Goal: Task Accomplishment & Management: Manage account settings

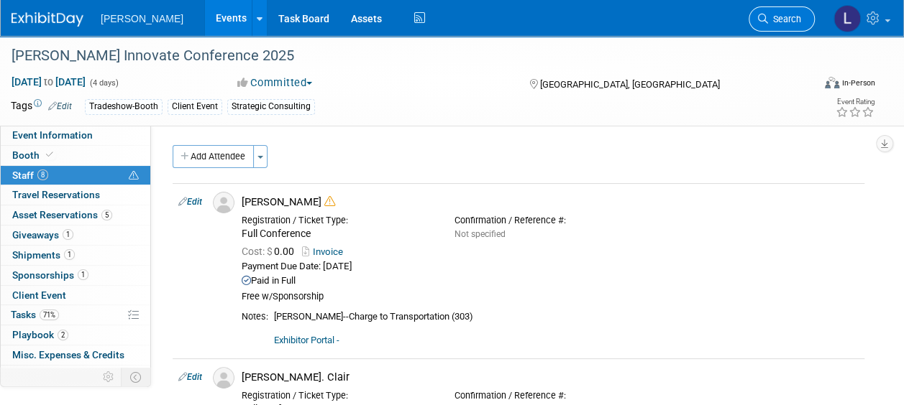
click at [787, 12] on link "Search" at bounding box center [781, 18] width 66 height 25
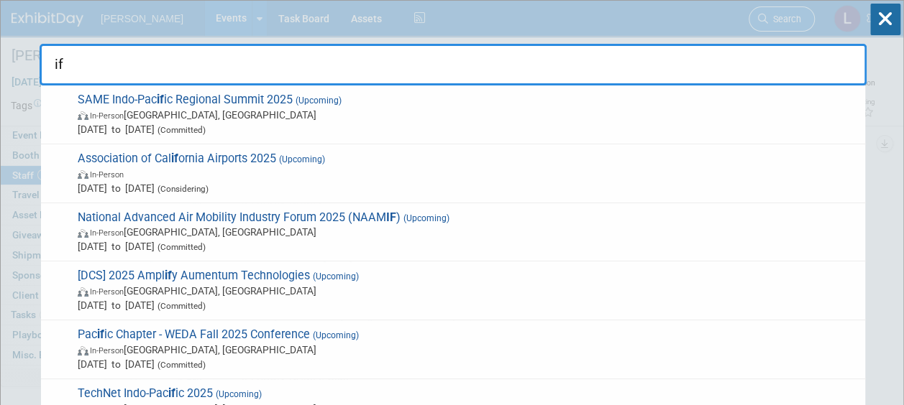
type input "i"
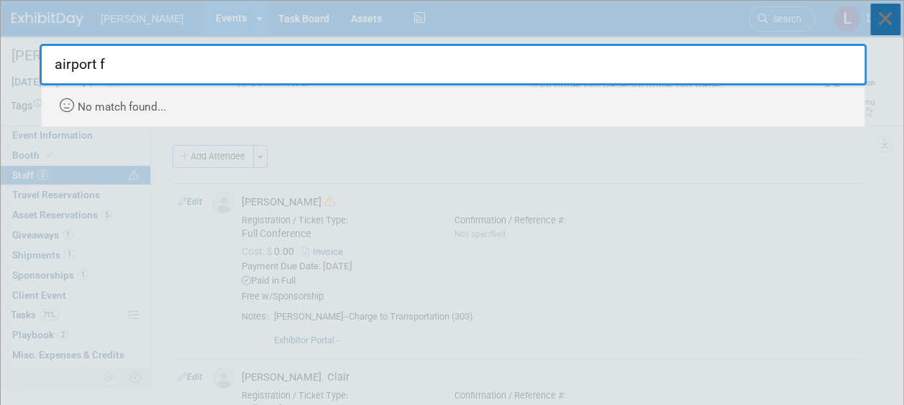
type input "airport f"
click at [882, 10] on icon at bounding box center [885, 20] width 30 height 32
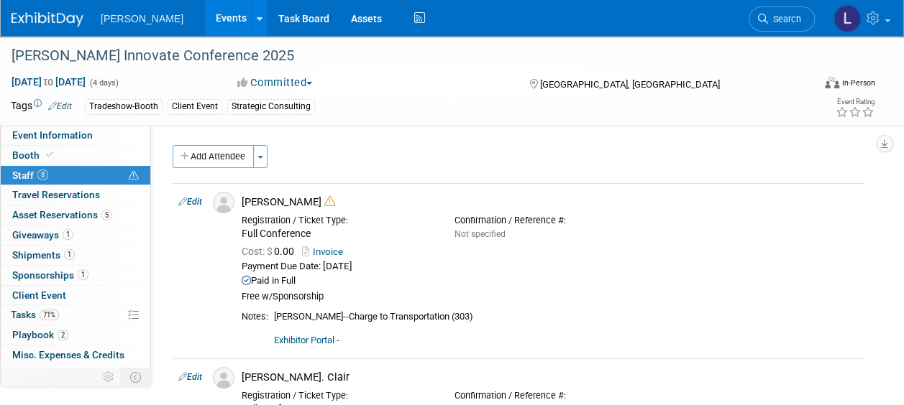
click at [205, 21] on link "Events" at bounding box center [231, 18] width 52 height 36
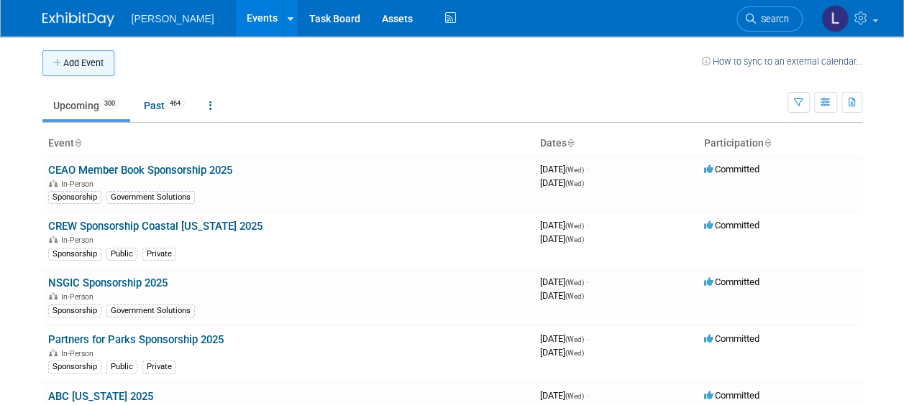
click at [77, 60] on button "Add Event" at bounding box center [78, 63] width 72 height 26
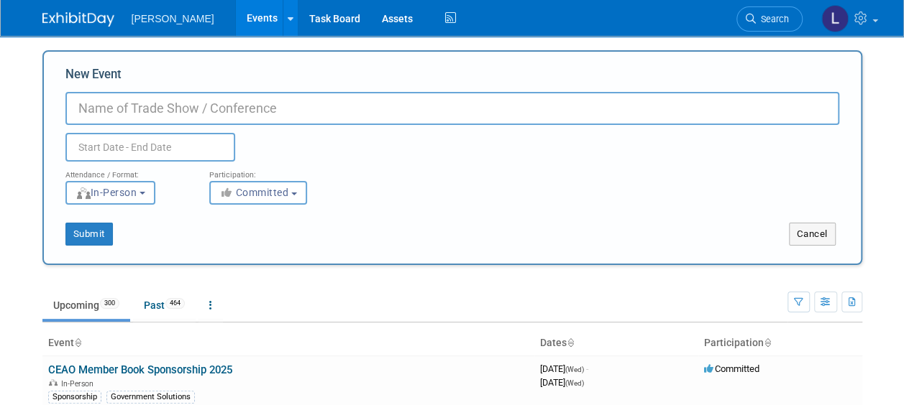
paste input "IFMA Airport Facilities Council"
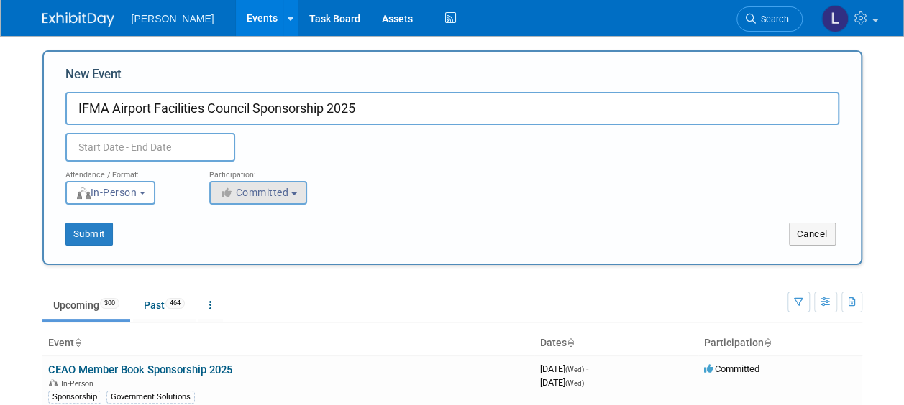
type input "IFMA Airport Facilities Council Sponsorship 2025"
click at [243, 190] on span "Committed" at bounding box center [254, 193] width 70 height 12
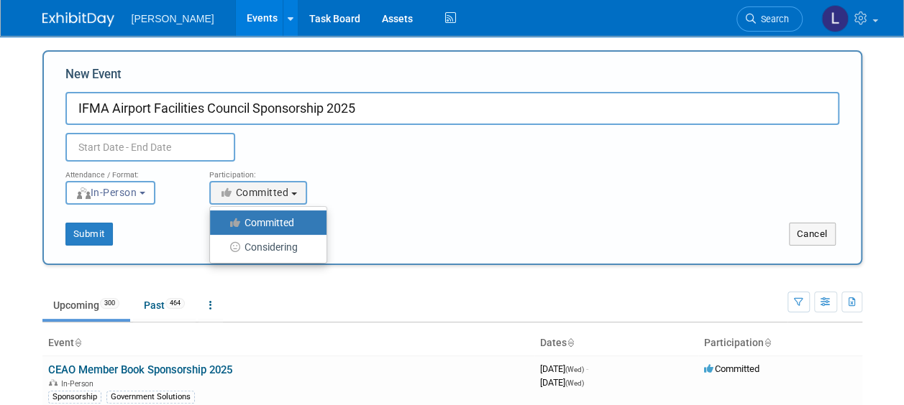
click at [252, 221] on label "Committed" at bounding box center [264, 223] width 95 height 19
click at [223, 221] on input "Committed" at bounding box center [218, 223] width 9 height 9
click at [128, 183] on button "In-Person" at bounding box center [110, 193] width 90 height 24
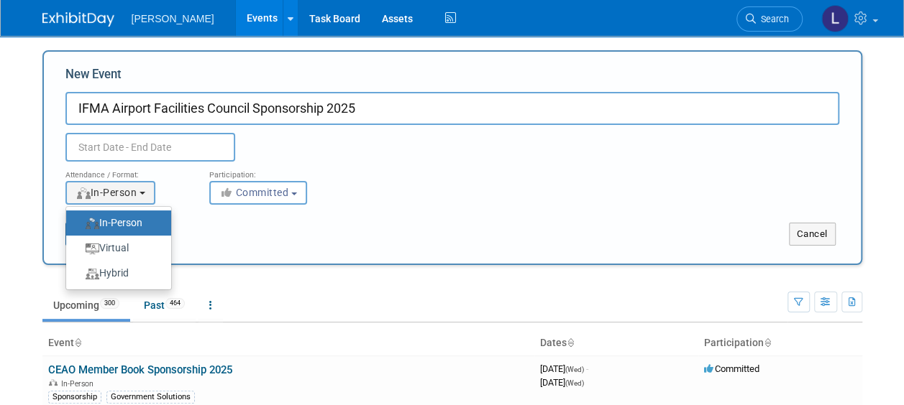
click at [243, 237] on div "Submit" at bounding box center [214, 234] width 340 height 23
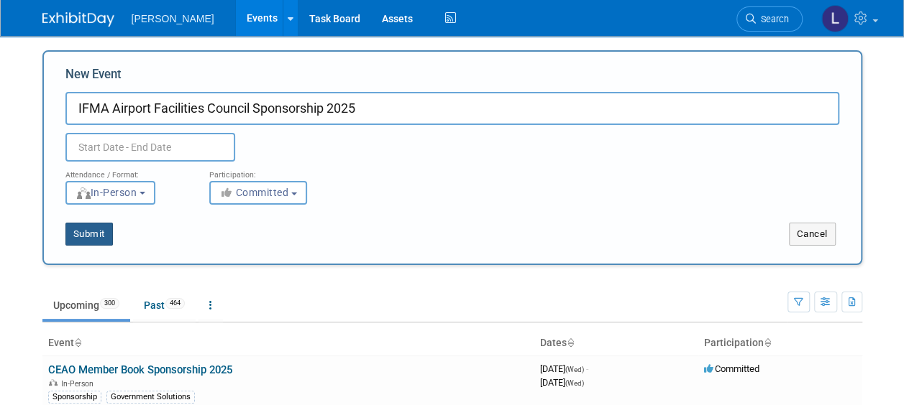
click at [102, 229] on button "Submit" at bounding box center [88, 234] width 47 height 23
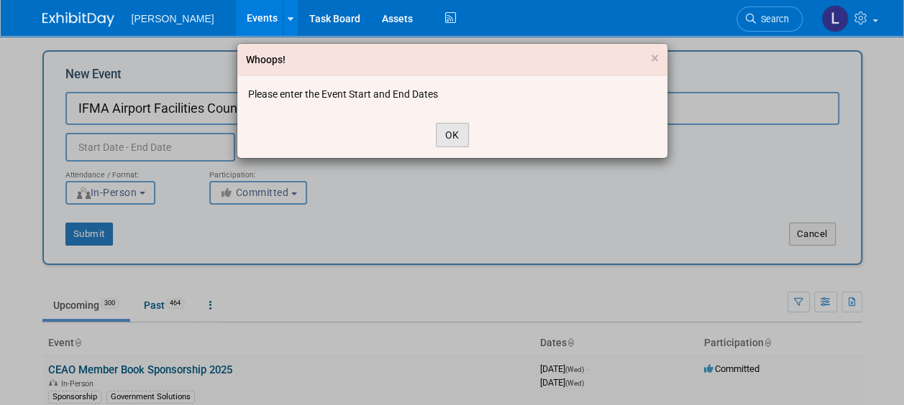
click at [448, 127] on button "OK" at bounding box center [452, 135] width 33 height 24
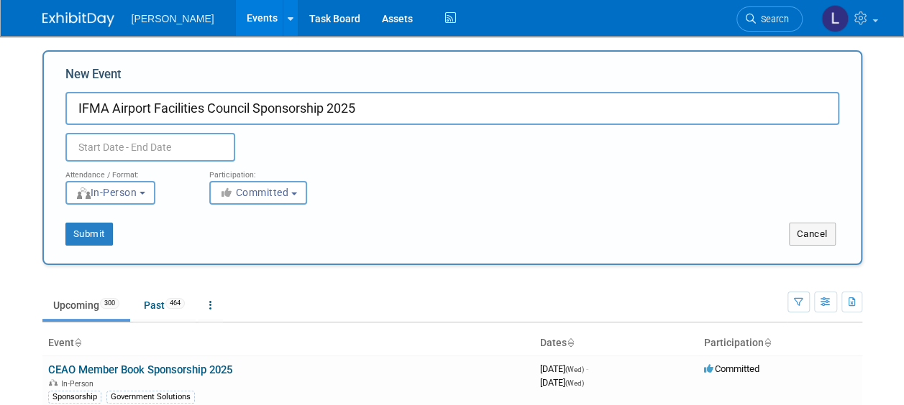
click at [152, 149] on input "text" at bounding box center [150, 147] width 170 height 29
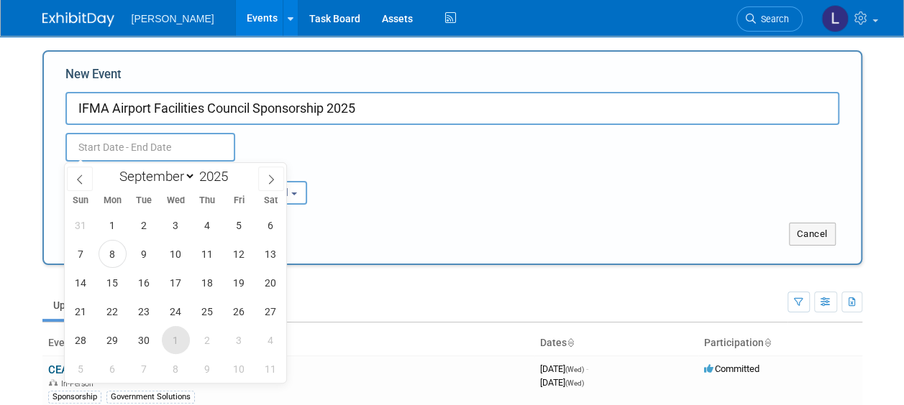
click at [180, 339] on span "1" at bounding box center [176, 340] width 28 height 28
type input "Oct 1, 2025 to Oct 1, 2025"
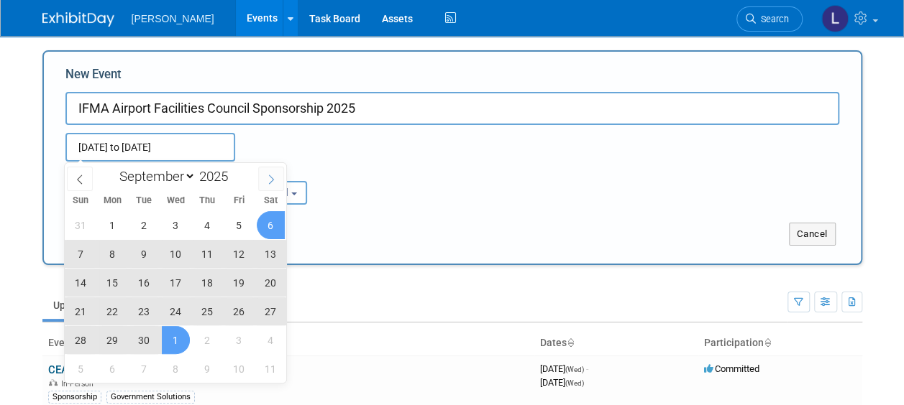
click at [270, 178] on icon at bounding box center [271, 180] width 10 height 10
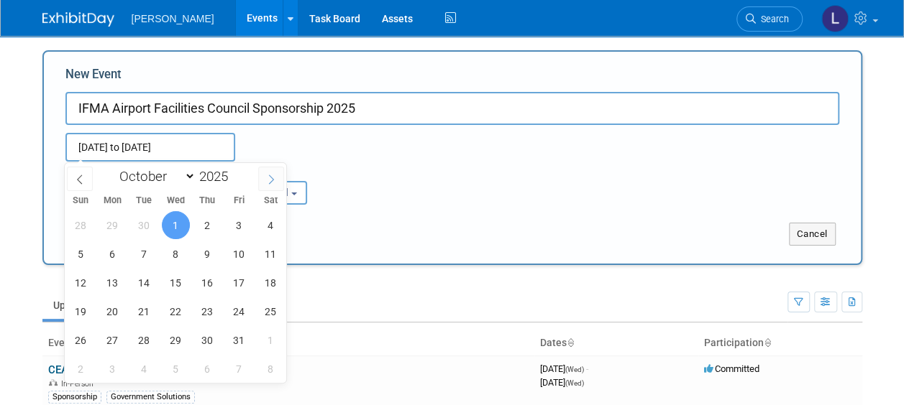
click at [270, 178] on icon at bounding box center [271, 180] width 10 height 10
select select "11"
click at [270, 178] on icon at bounding box center [271, 180] width 10 height 10
type input "2026"
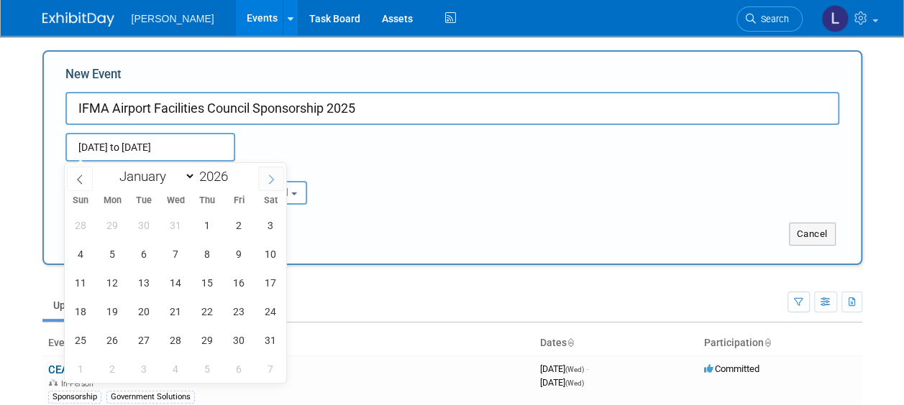
click at [270, 178] on icon at bounding box center [271, 180] width 10 height 10
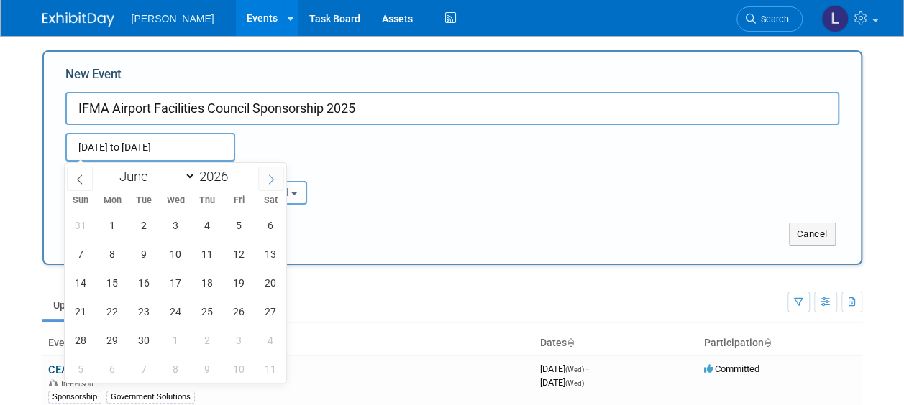
click at [270, 178] on icon at bounding box center [271, 180] width 10 height 10
select select "8"
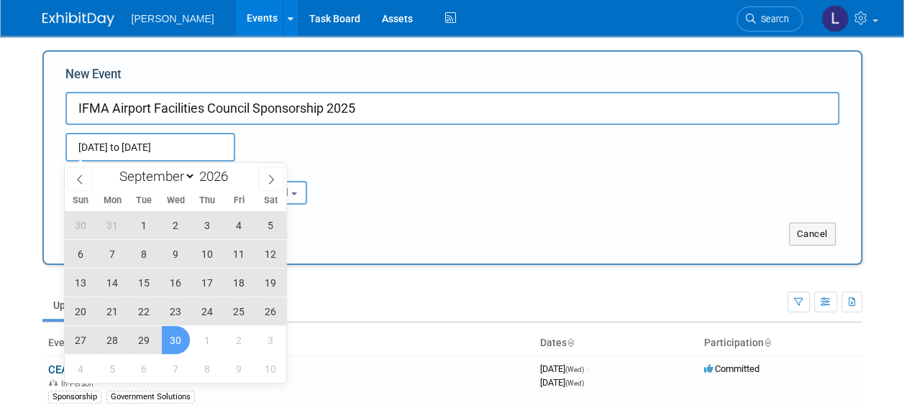
click at [170, 335] on span "30" at bounding box center [176, 340] width 28 height 28
type input "Oct 1, 2025 to Sep 30, 2026"
click at [362, 313] on ul "Upcoming 300 Past 464 All Events 764 Past and Upcoming Grouped Annually Events …" at bounding box center [414, 306] width 745 height 32
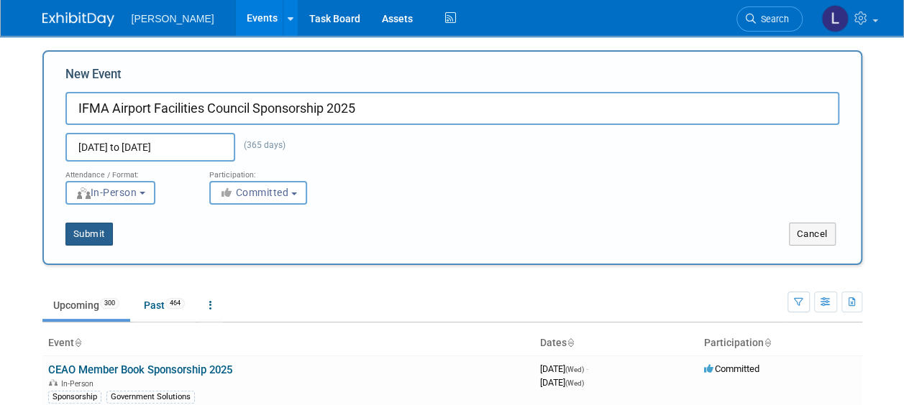
click at [102, 235] on button "Submit" at bounding box center [88, 234] width 47 height 23
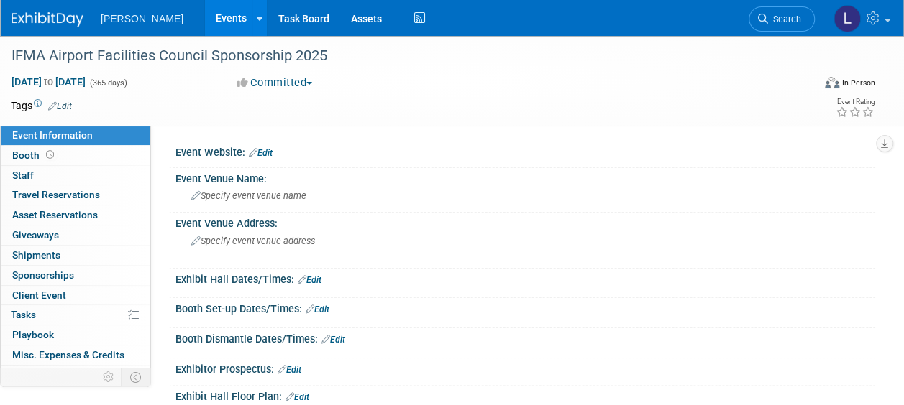
click at [65, 101] on link "Edit" at bounding box center [60, 106] width 24 height 10
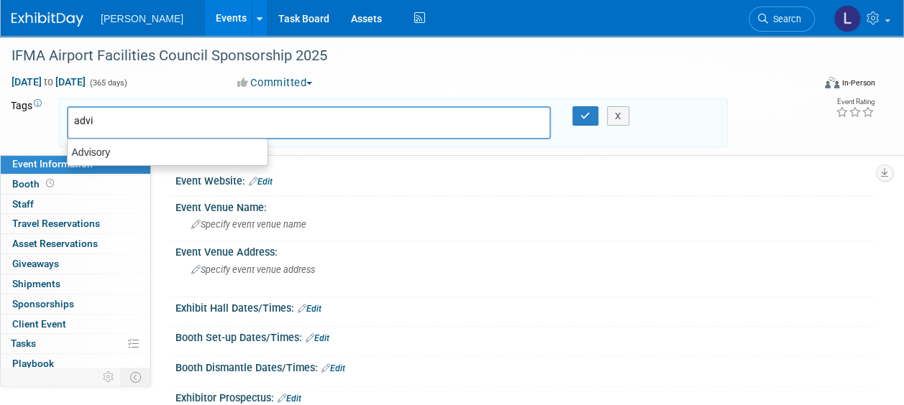
type input "advis"
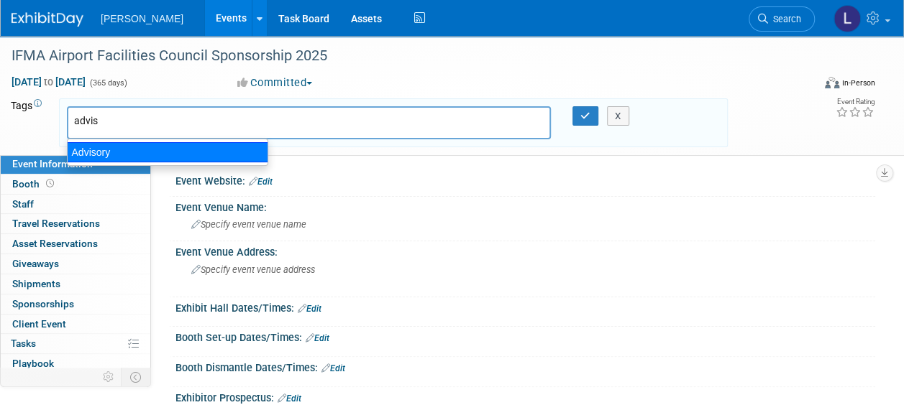
click at [112, 148] on div "Advisory" at bounding box center [167, 152] width 201 height 20
type input "Advisory"
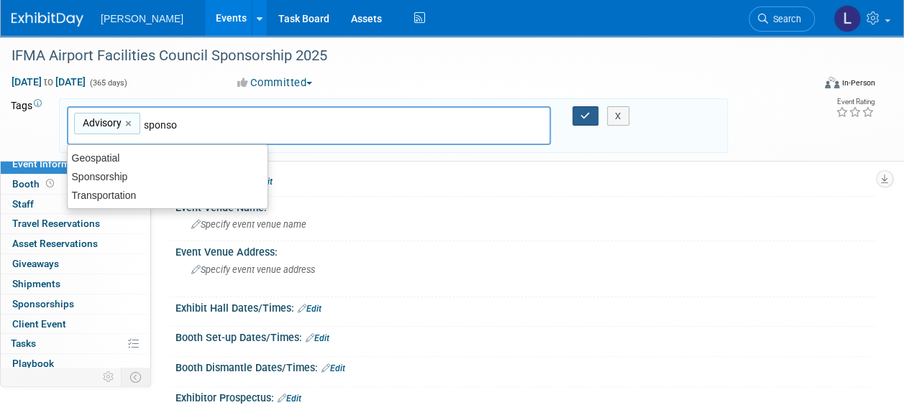
type input "sponsor"
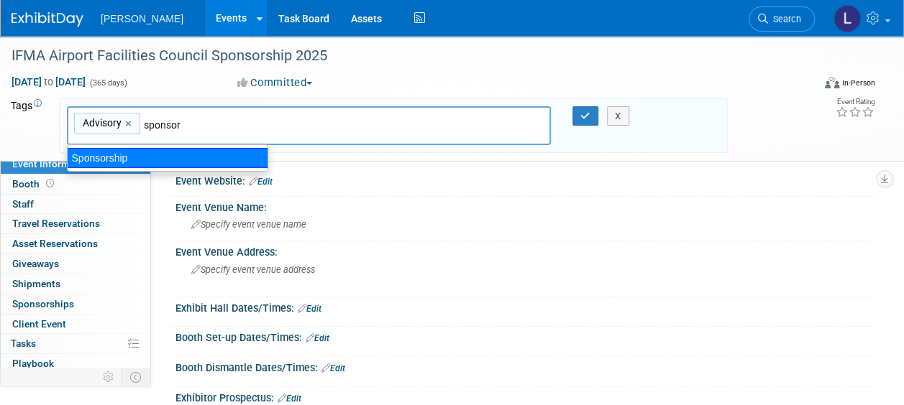
click at [204, 152] on div "Sponsorship" at bounding box center [167, 158] width 201 height 20
type input "Advisory, Sponsorship"
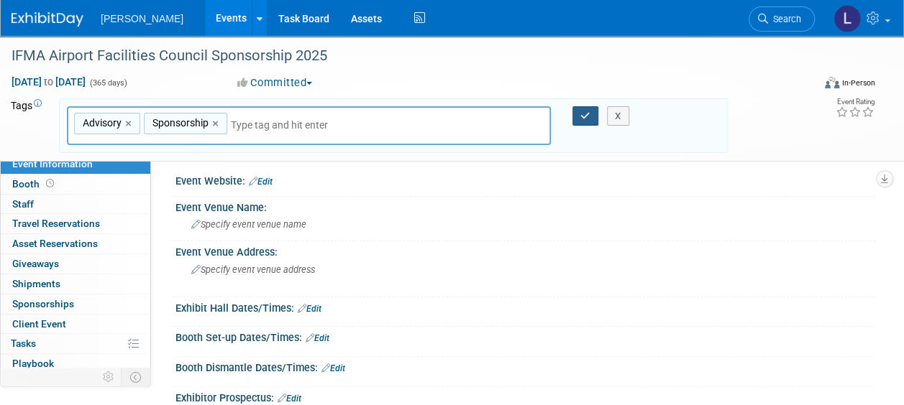
click at [588, 115] on icon "button" at bounding box center [585, 115] width 10 height 9
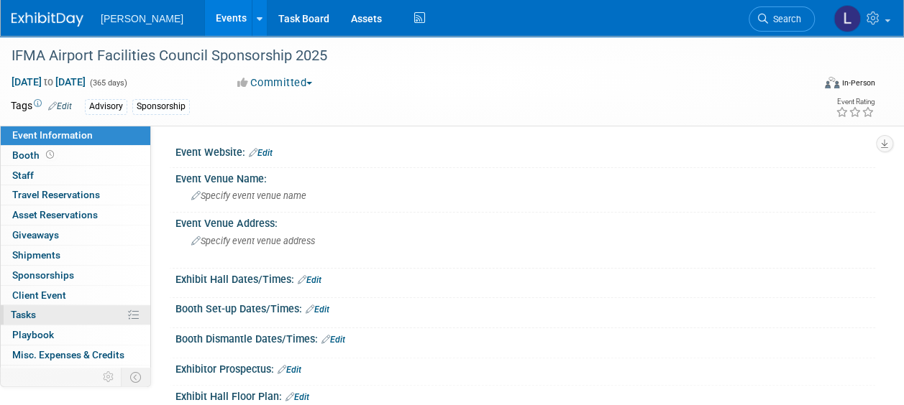
click at [46, 313] on link "0% Tasks 0%" at bounding box center [76, 315] width 150 height 19
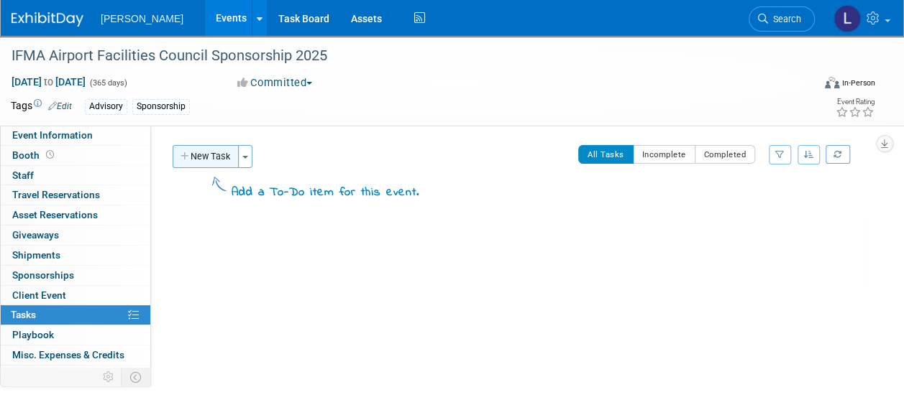
click at [189, 160] on icon "button" at bounding box center [185, 156] width 10 height 9
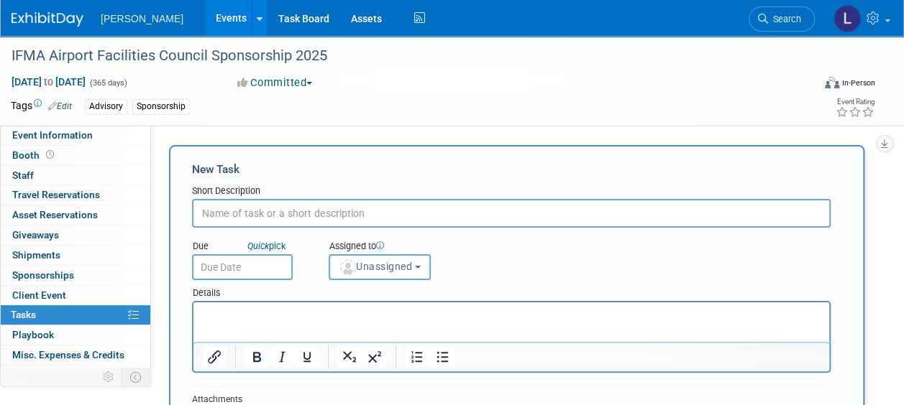
click at [166, 170] on div "New Task Toggle Dropdown Create a new task for this event Copy tasks from anoth…" at bounding box center [513, 352] width 702 height 415
click at [47, 272] on span "Sponsorships 0" at bounding box center [43, 276] width 62 height 12
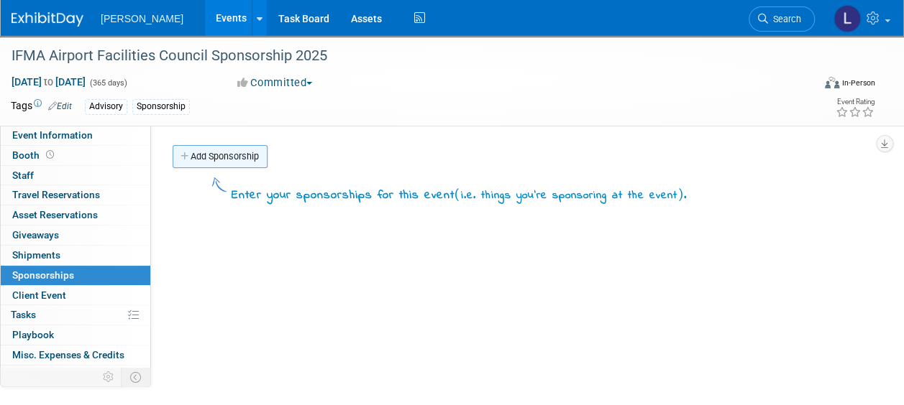
click at [243, 152] on link "Add Sponsorship" at bounding box center [220, 156] width 95 height 23
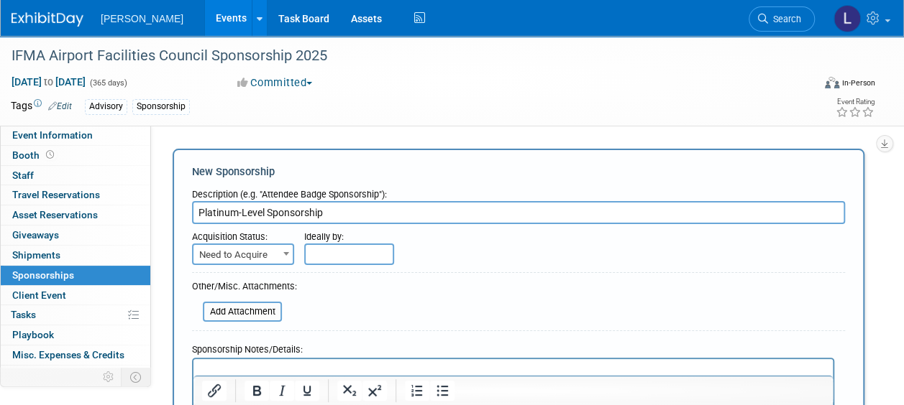
click at [265, 210] on input "Platinum-Level Sponsorship" at bounding box center [518, 212] width 653 height 23
type input "Platinum-Level Annual Sponsorship"
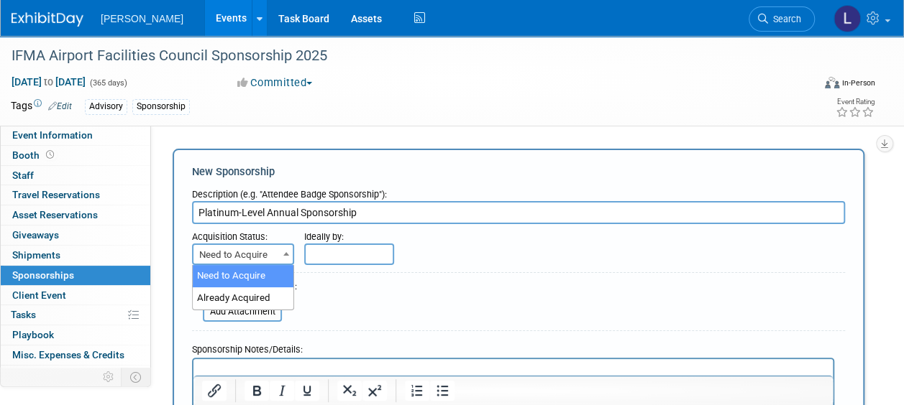
click at [267, 260] on span "Need to Acquire" at bounding box center [242, 255] width 99 height 20
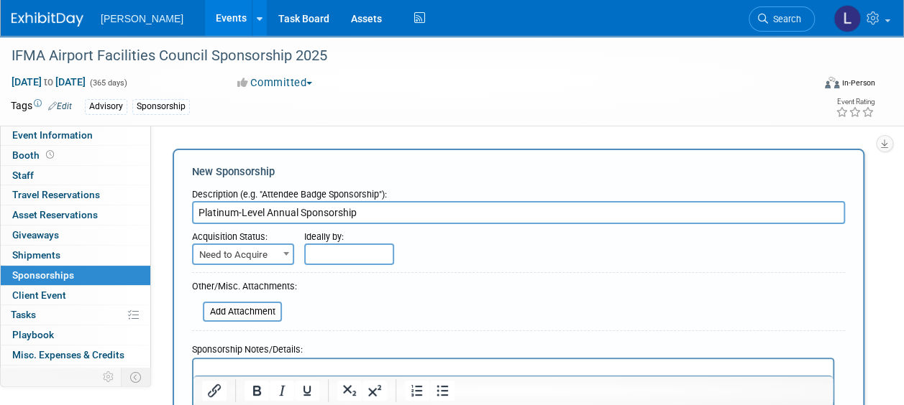
click at [359, 290] on form "Description (e.g. "Attendee Badge Sponsorship"): Platinum-Level Annual Sponsors…" at bounding box center [518, 328] width 653 height 292
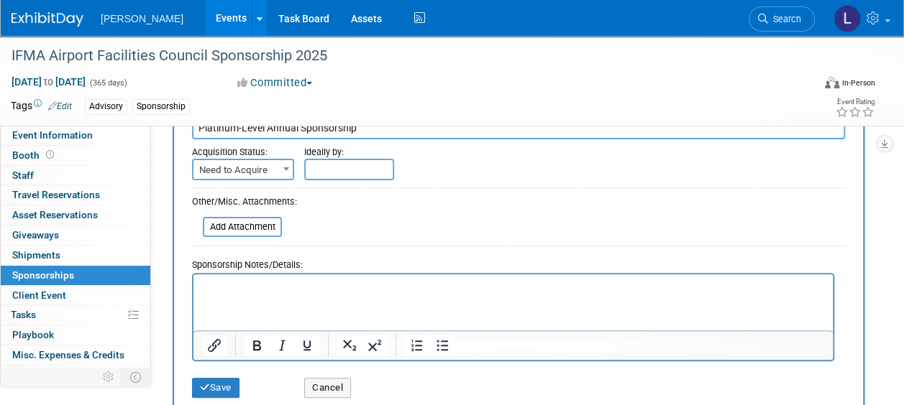
scroll to position [84, 0]
click at [253, 226] on input "file" at bounding box center [194, 227] width 171 height 17
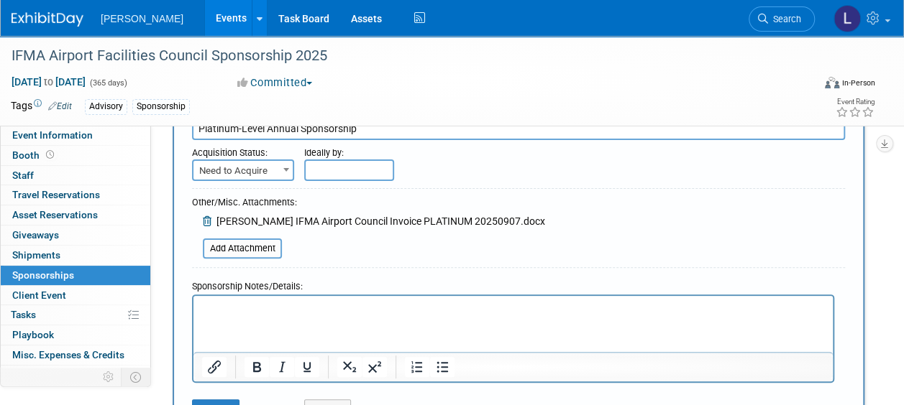
click at [237, 308] on p "Rich Text Area. Press ALT-0 for help." at bounding box center [513, 309] width 623 height 14
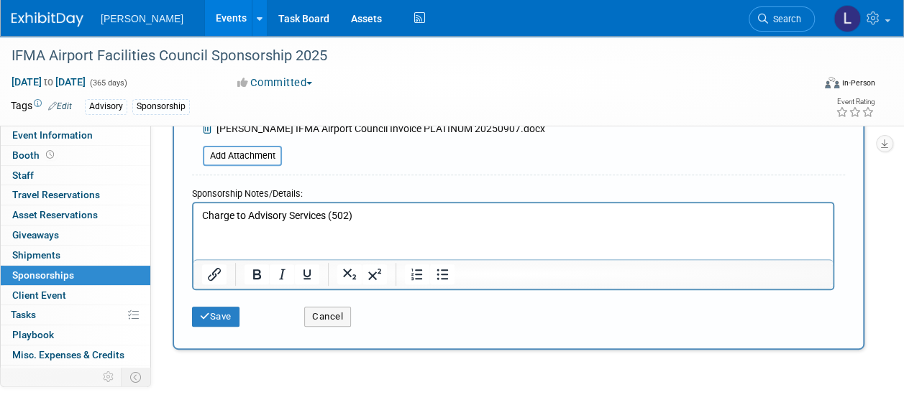
scroll to position [178, 0]
click at [219, 316] on button "Save" at bounding box center [215, 316] width 47 height 20
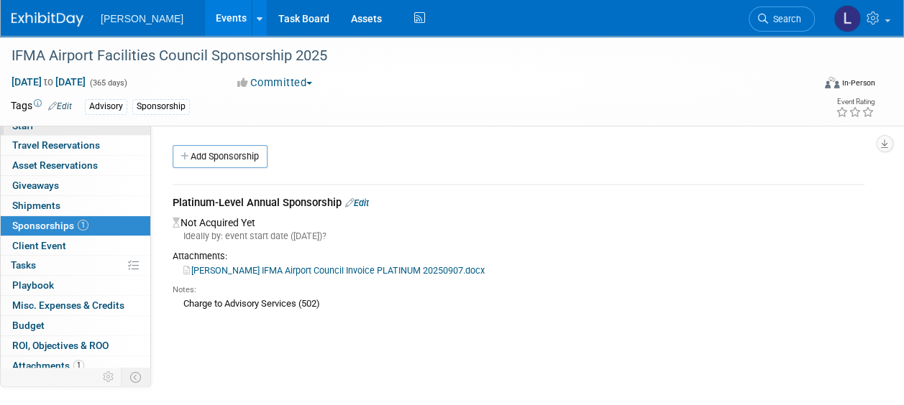
scroll to position [50, 0]
click at [32, 260] on span "Tasks 0%" at bounding box center [23, 265] width 25 height 12
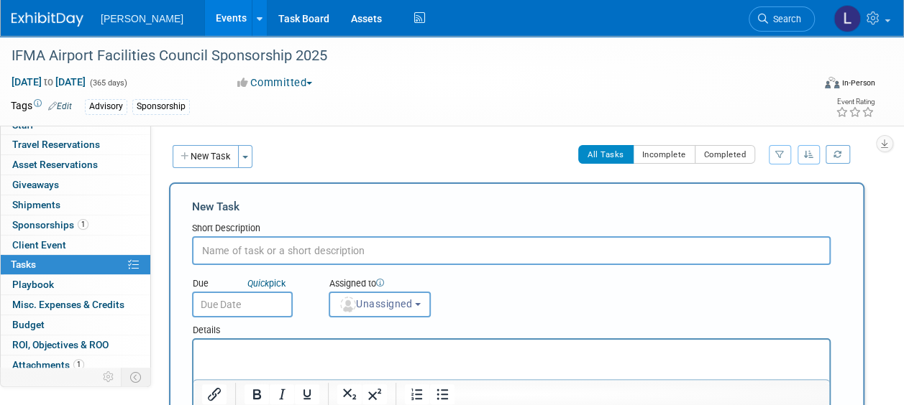
click at [246, 247] on input "text" at bounding box center [511, 251] width 638 height 29
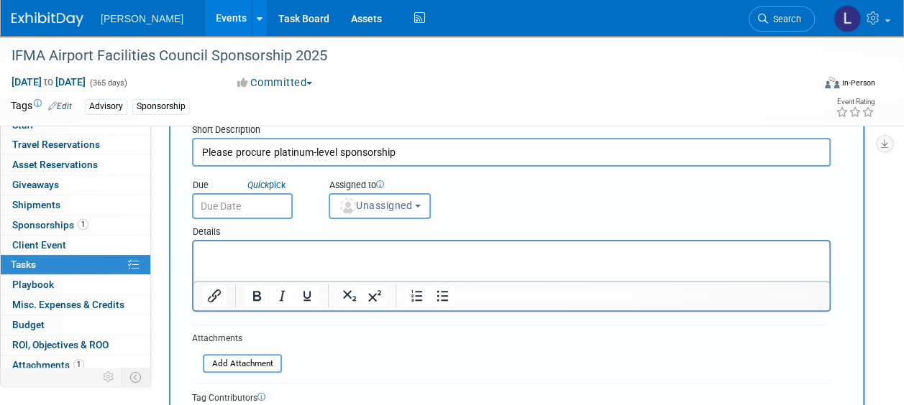
scroll to position [106, 0]
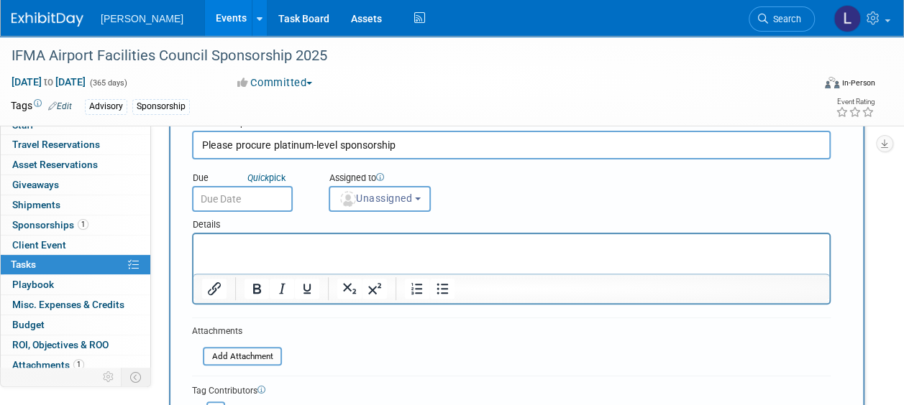
type input "Please procure platinum-level sponsorship"
click at [227, 198] on input "text" at bounding box center [242, 199] width 101 height 26
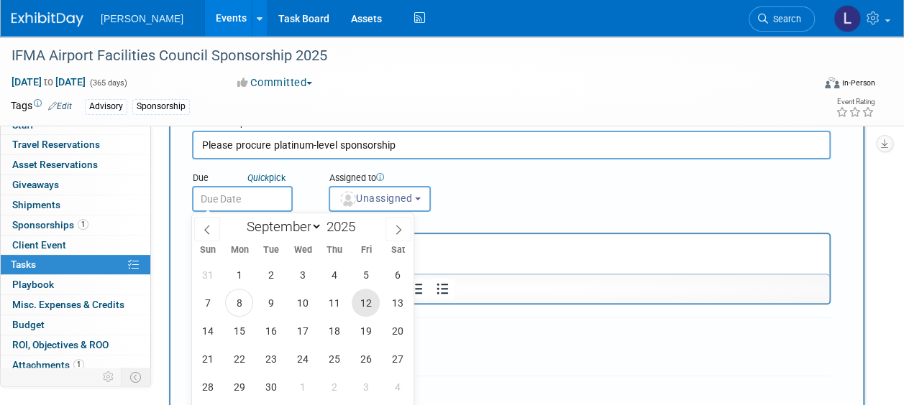
click at [377, 301] on span "12" at bounding box center [366, 303] width 28 height 28
type input "Sep 12, 2025"
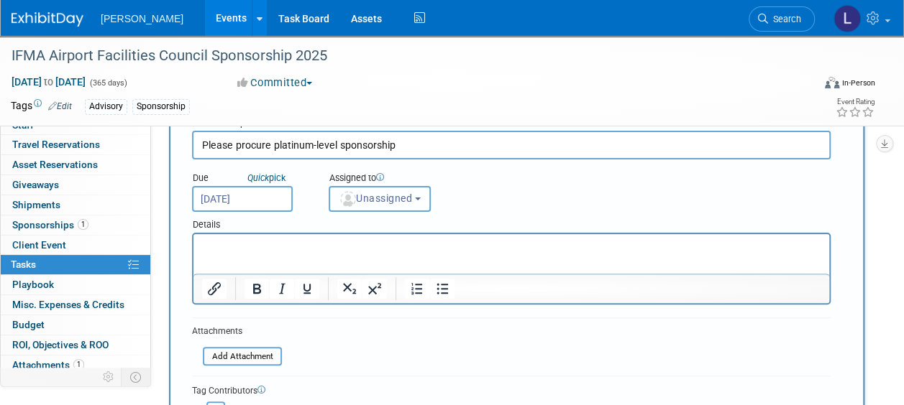
click at [372, 198] on span "Unassigned" at bounding box center [375, 199] width 73 height 12
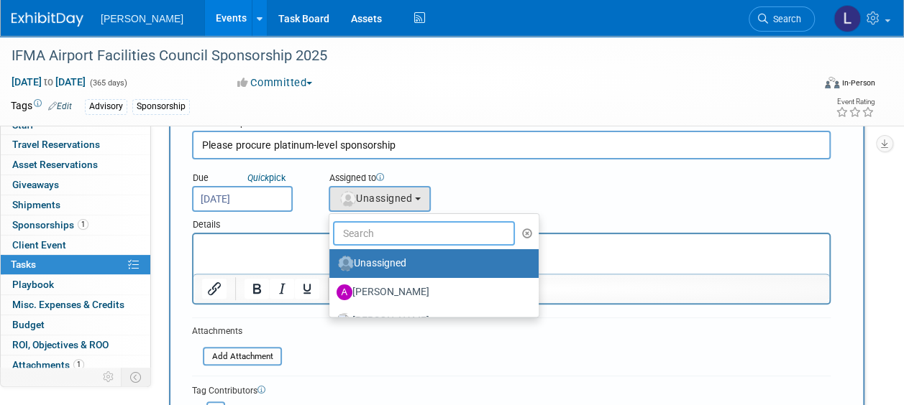
click at [371, 239] on input "text" at bounding box center [424, 233] width 182 height 24
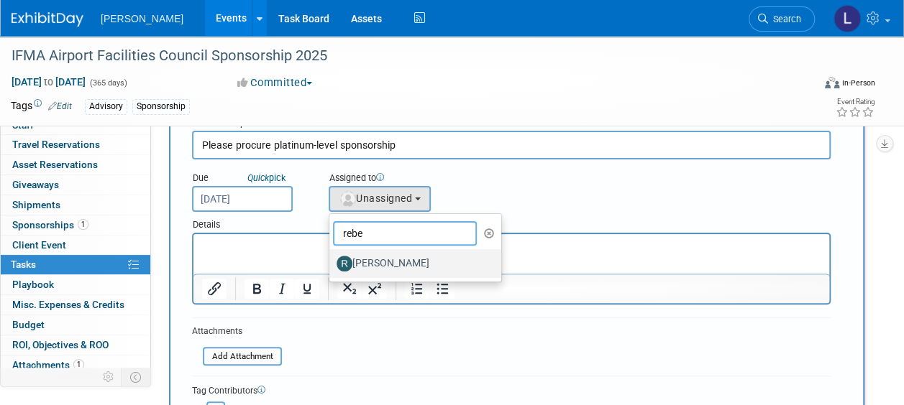
type input "rebe"
click at [375, 262] on label "[PERSON_NAME]" at bounding box center [411, 263] width 150 height 23
click at [331, 262] on input "[PERSON_NAME]" at bounding box center [326, 261] width 9 height 9
select select "844a177d-a181-44ff-a72a-5731d68e4351"
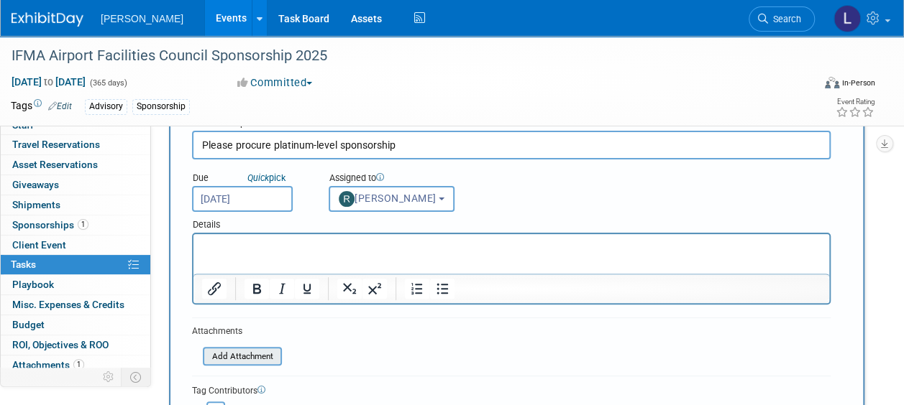
click at [248, 358] on input "file" at bounding box center [194, 357] width 171 height 17
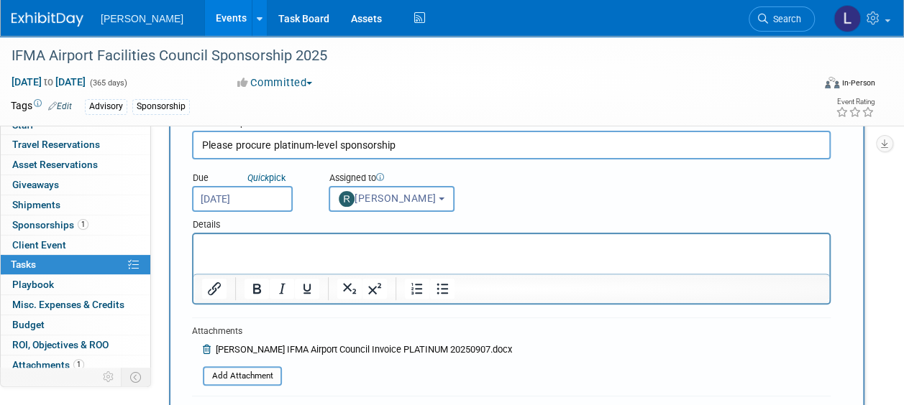
click at [226, 246] on p "Rich Text Area. Press ALT-0 for help." at bounding box center [511, 247] width 619 height 14
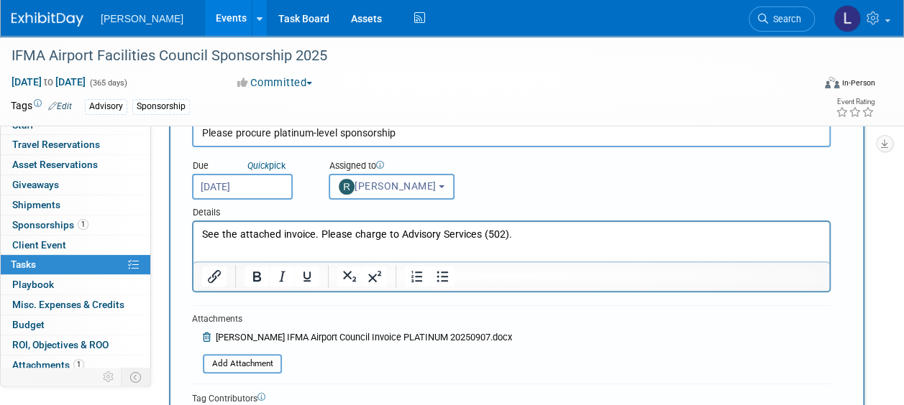
scroll to position [182, 0]
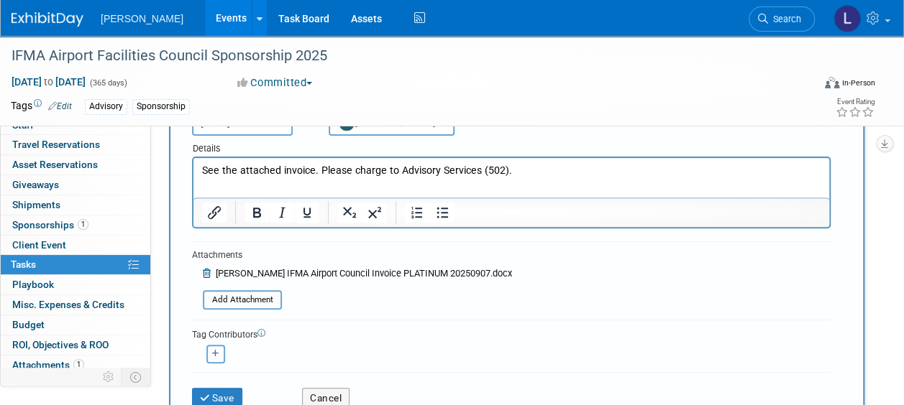
click at [216, 354] on icon "button" at bounding box center [215, 354] width 7 height 8
select select
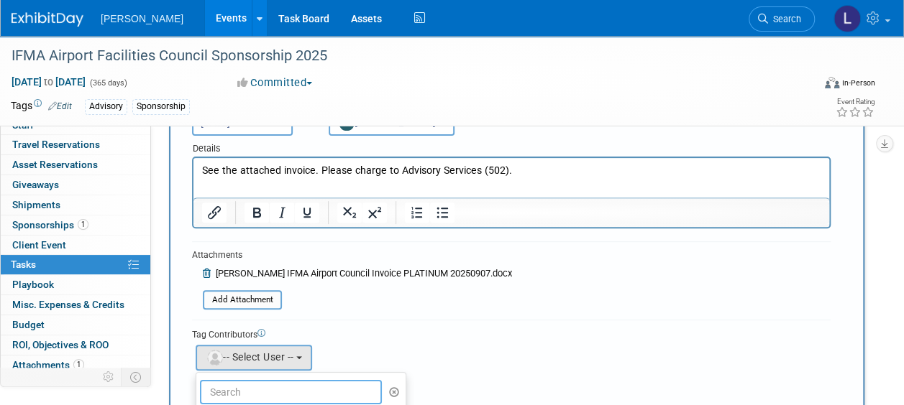
click at [229, 393] on input "text" at bounding box center [291, 392] width 182 height 24
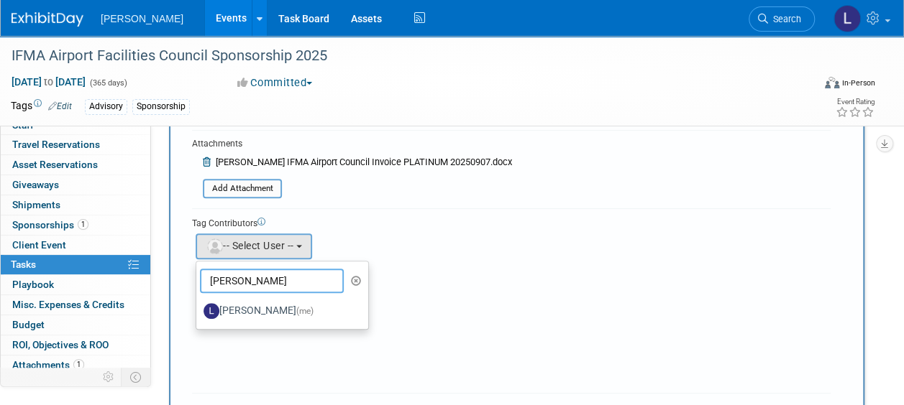
scroll to position [298, 0]
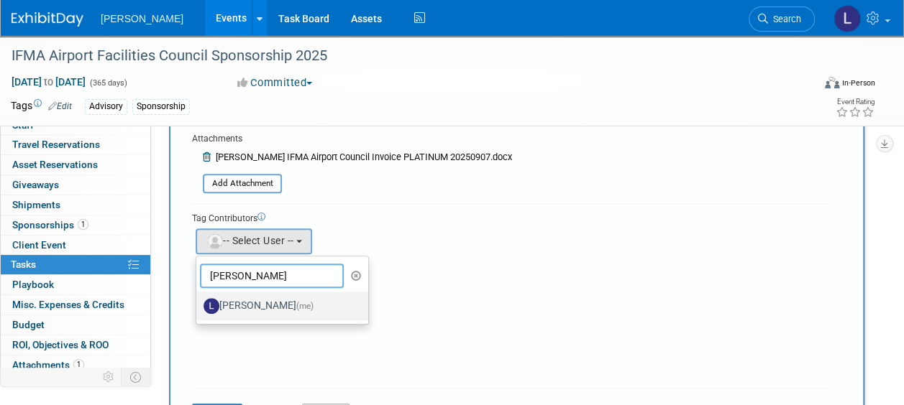
type input "spann"
click at [248, 303] on label "Latice Spann (me)" at bounding box center [278, 306] width 150 height 23
click at [198, 303] on input "Latice Spann (me)" at bounding box center [193, 304] width 9 height 9
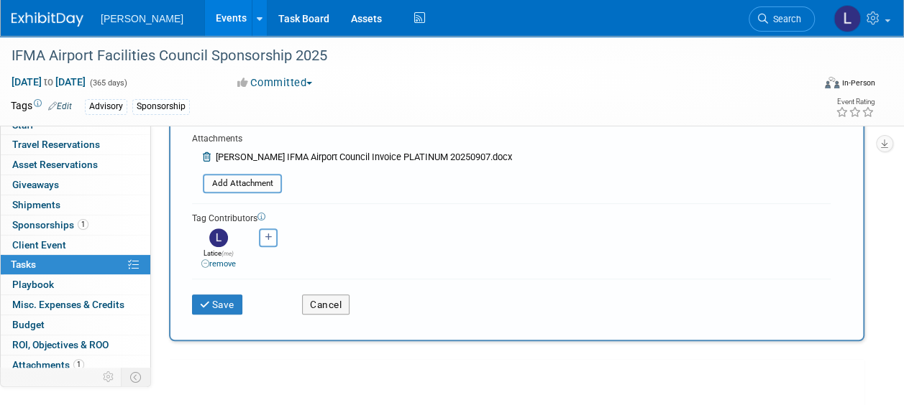
scroll to position [326, 0]
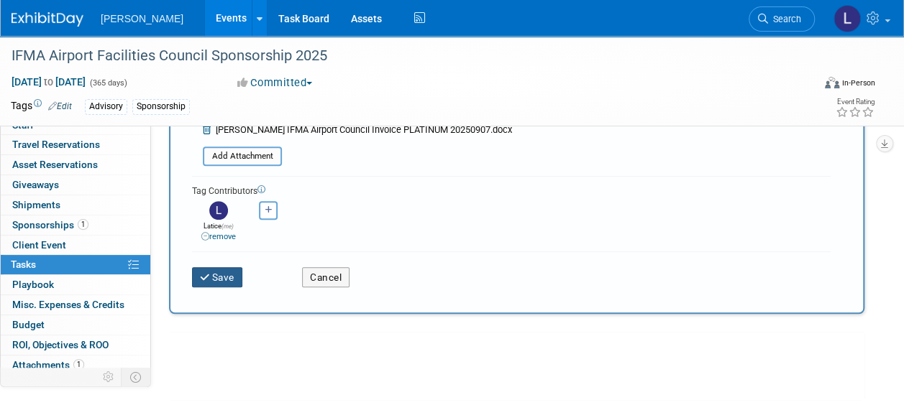
click at [221, 277] on button "Save" at bounding box center [217, 277] width 50 height 20
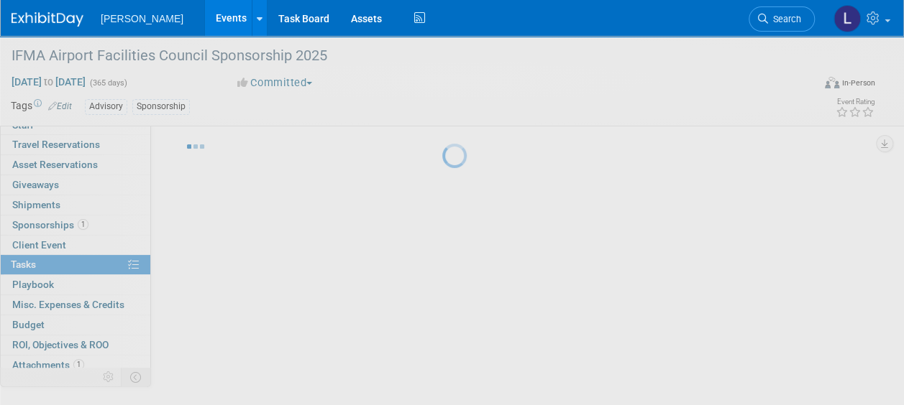
scroll to position [65, 0]
